Goal: Transaction & Acquisition: Subscribe to service/newsletter

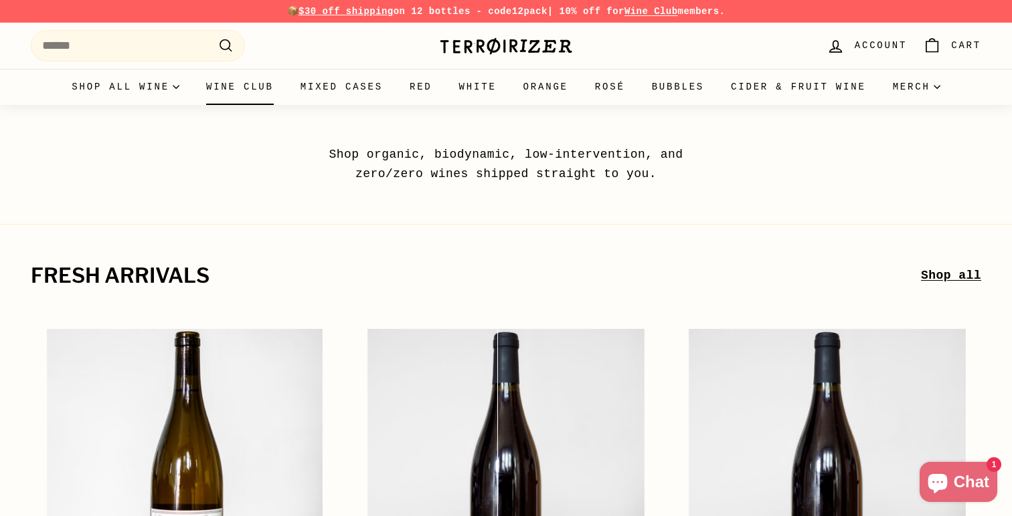
click at [238, 91] on link "Wine Club" at bounding box center [240, 87] width 94 height 36
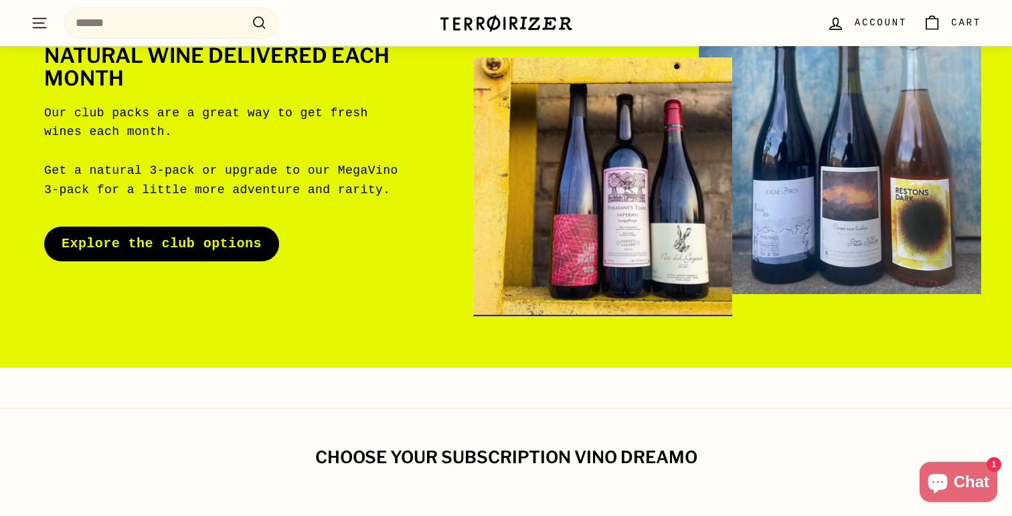
click at [209, 231] on link "Explore the club options" at bounding box center [161, 244] width 235 height 35
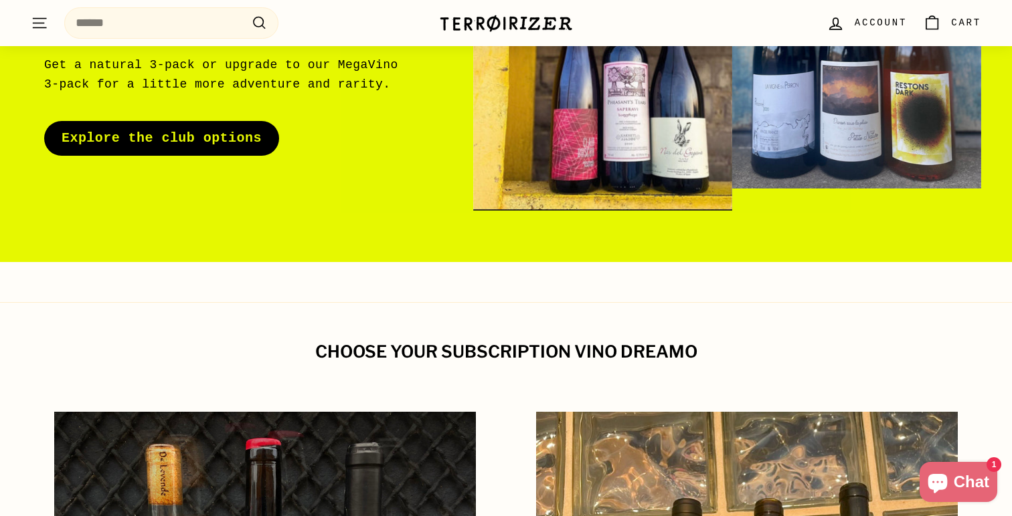
scroll to position [205, 0]
